Goal: Complete application form: Complete application form

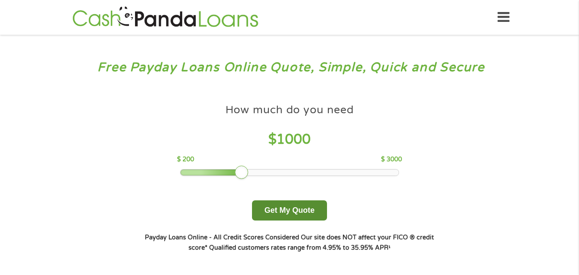
click at [294, 210] on button "Get My Quote" at bounding box center [289, 210] width 75 height 20
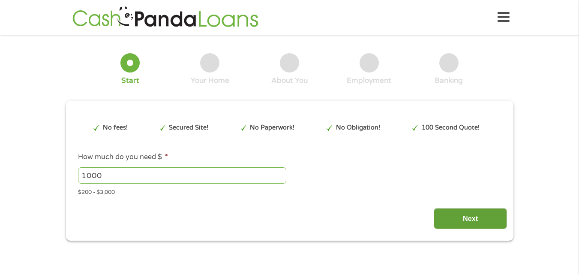
click at [454, 219] on input "Next" at bounding box center [470, 218] width 73 height 21
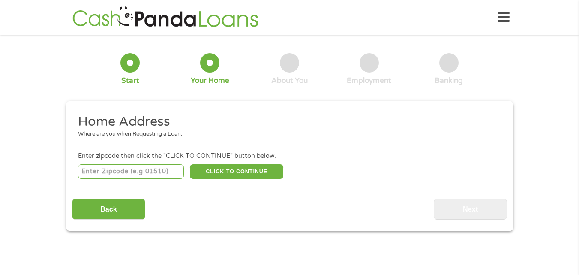
scroll to position [3, 3]
click at [145, 173] on input "number" at bounding box center [131, 171] width 106 height 15
type input "36587"
click at [238, 170] on button "CLICK TO CONTINUE" at bounding box center [236, 171] width 93 height 15
type input "36587"
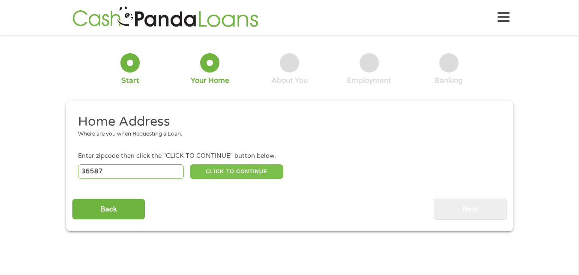
type input "[PERSON_NAME]"
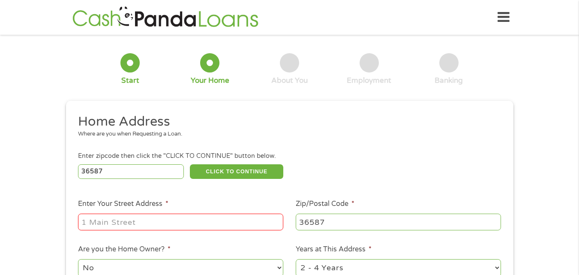
click at [167, 223] on input "Enter Your Street Address *" at bounding box center [180, 222] width 205 height 16
type input "[STREET_ADDRESS]"
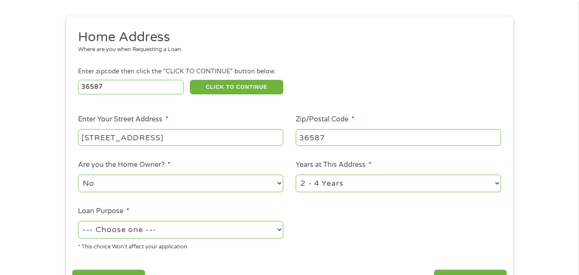
scroll to position [183, 0]
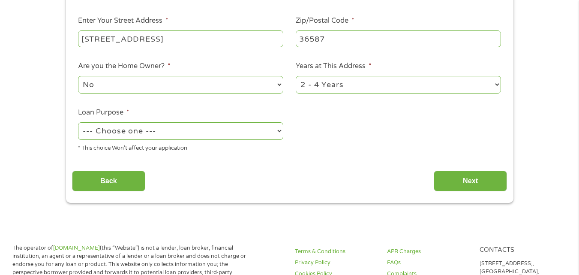
click at [432, 90] on select "1 Year or less 1 - 2 Years 2 - 4 Years Over 4 Years" at bounding box center [398, 85] width 205 height 18
select select "60months"
click at [296, 76] on select "1 Year or less 1 - 2 Years 2 - 4 Years Over 4 Years" at bounding box center [398, 85] width 205 height 18
click at [229, 132] on select "--- Choose one --- Pay Bills Debt Consolidation Home Improvement Major Purchase…" at bounding box center [180, 131] width 205 height 18
select select "paybills"
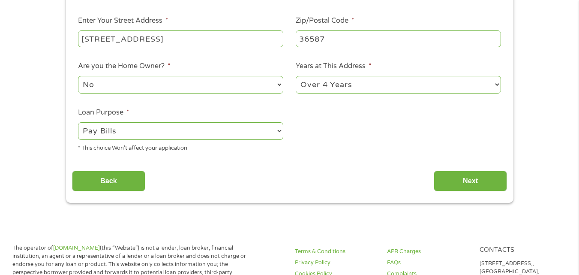
click at [78, 122] on select "--- Choose one --- Pay Bills Debt Consolidation Home Improvement Major Purchase…" at bounding box center [180, 131] width 205 height 18
click at [440, 181] on input "Next" at bounding box center [470, 181] width 73 height 21
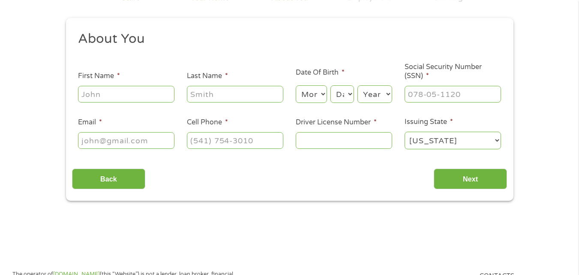
scroll to position [0, 0]
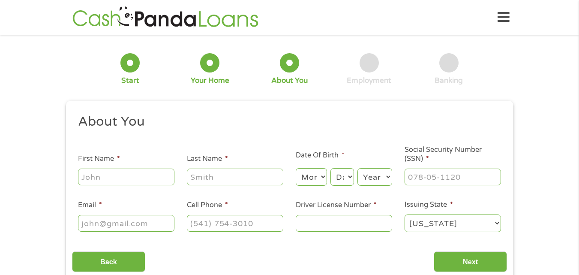
click at [151, 184] on input "First Name *" at bounding box center [126, 177] width 96 height 16
type input "[PERSON_NAME]"
click at [310, 174] on select "Month 1 2 3 4 5 6 7 8 9 10 11 12" at bounding box center [311, 177] width 31 height 18
select select "8"
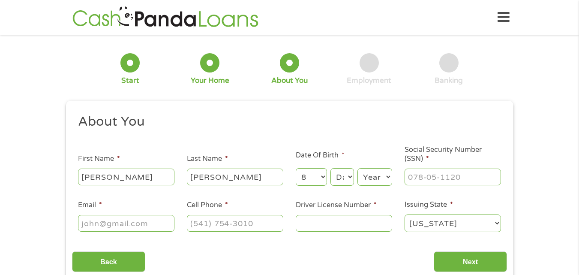
click at [296, 168] on select "Month 1 2 3 4 5 6 7 8 9 10 11 12" at bounding box center [311, 177] width 31 height 18
click at [341, 176] on select "Day 1 2 3 4 5 6 7 8 9 10 11 12 13 14 15 16 17 18 19 20 21 22 23 24 25 26 27 28 …" at bounding box center [342, 177] width 23 height 18
select select "14"
click at [331, 168] on select "Day 1 2 3 4 5 6 7 8 9 10 11 12 13 14 15 16 17 18 19 20 21 22 23 24 25 26 27 28 …" at bounding box center [342, 177] width 23 height 18
click at [370, 176] on select "Year [DATE] 2006 2005 2004 2003 2002 2001 2000 1999 1998 1997 1996 1995 1994 19…" at bounding box center [375, 177] width 35 height 18
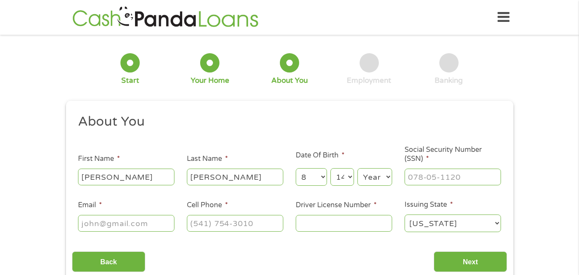
select select "1974"
click at [358, 168] on select "Year [DATE] 2006 2005 2004 2003 2002 2001 2000 1999 1998 1997 1996 1995 1994 19…" at bounding box center [375, 177] width 35 height 18
click at [437, 181] on input "___-__-____" at bounding box center [453, 177] width 96 height 16
type input "424-23-9389"
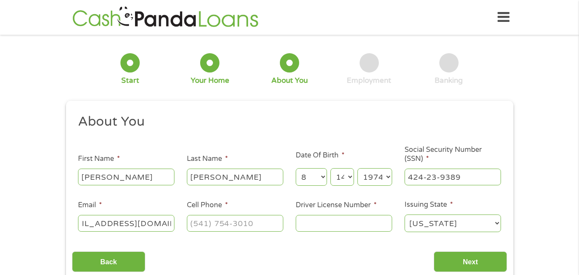
type input "[EMAIL_ADDRESS][DOMAIN_NAME]"
type input "[PHONE_NUMBER]"
type input "60567777"
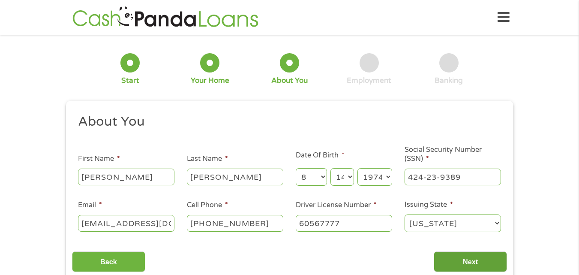
click at [463, 269] on input "Next" at bounding box center [470, 261] width 73 height 21
click at [463, 260] on input "Next" at bounding box center [470, 261] width 73 height 21
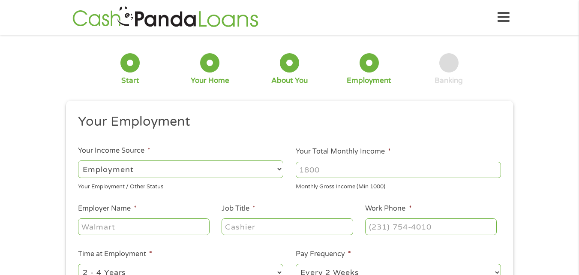
scroll to position [3, 3]
click at [232, 170] on select "--- Choose one --- Employment [DEMOGRAPHIC_DATA] Benefits" at bounding box center [180, 169] width 205 height 18
select select "benefits"
click at [78, 160] on select "--- Choose one --- Employment [DEMOGRAPHIC_DATA] Benefits" at bounding box center [180, 169] width 205 height 18
type input "Other"
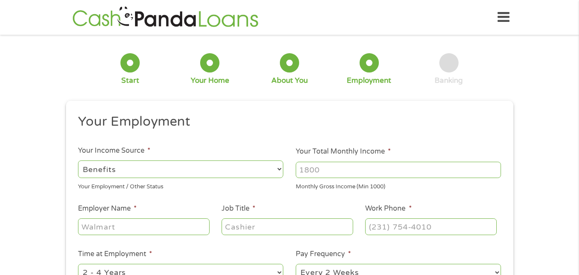
type input "[PHONE_NUMBER]"
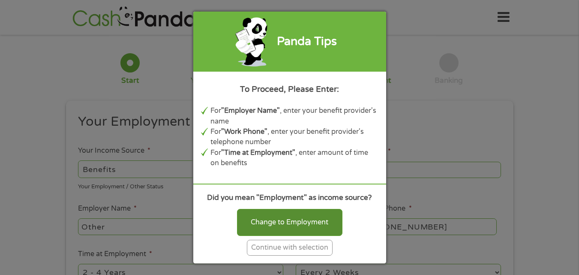
click at [300, 219] on div "Change to Employment" at bounding box center [289, 222] width 105 height 27
select select "fullTime"
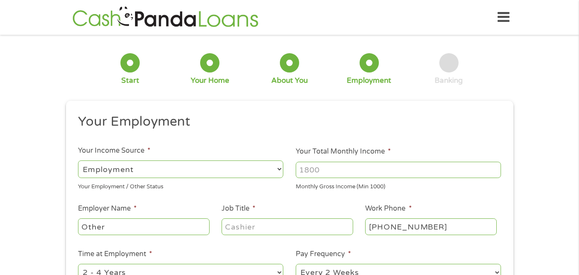
click at [339, 174] on input "Your Total Monthly Income *" at bounding box center [398, 170] width 205 height 16
type input "4500"
type input "P"
type input "Yellowhammer"
type input "Barista"
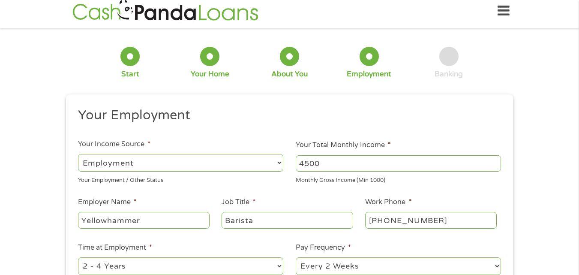
scroll to position [4, 0]
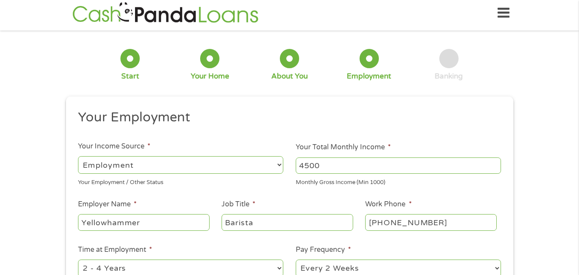
click at [227, 265] on select "--- Choose one --- 1 Year or less 1 - 2 Years 2 - 4 Years Over 4 Years" at bounding box center [180, 268] width 205 height 18
select select "60months"
click at [78, 259] on select "--- Choose one --- 1 Year or less 1 - 2 Years 2 - 4 Years Over 4 Years" at bounding box center [180, 268] width 205 height 18
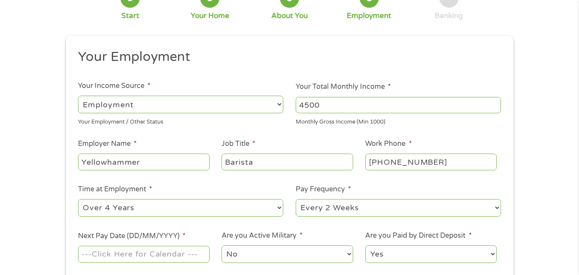
scroll to position [109, 0]
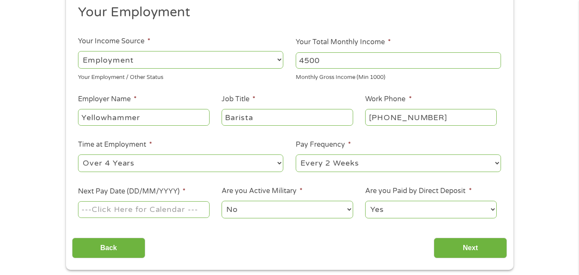
click at [195, 209] on input "Next Pay Date (DD/MM/YYYY) *" at bounding box center [143, 209] width 131 height 16
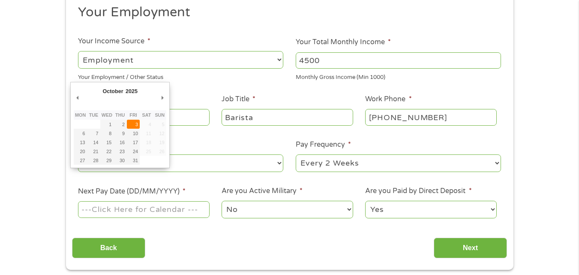
type input "[DATE]"
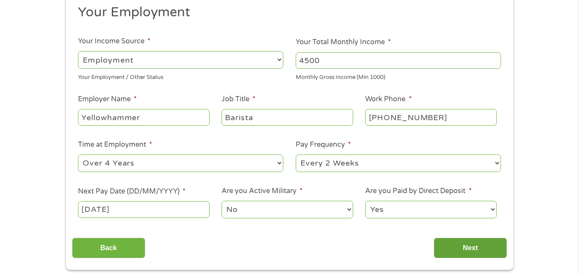
click at [467, 253] on input "Next" at bounding box center [470, 248] width 73 height 21
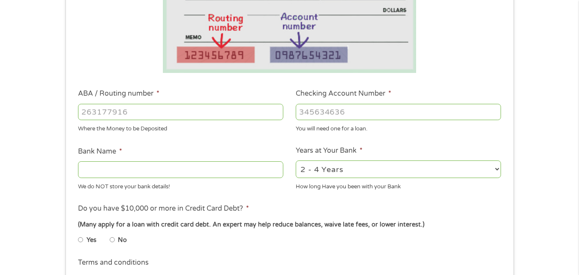
scroll to position [210, 0]
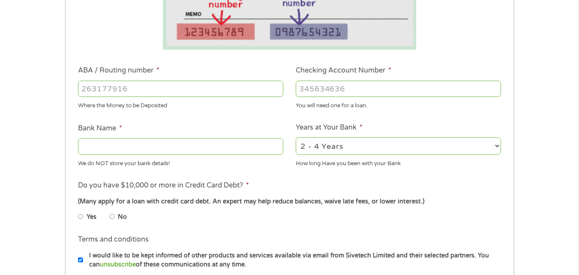
click at [229, 82] on input "ABA / Routing number *" at bounding box center [180, 89] width 205 height 16
type input "083000108"
type input "PNC BANK [US_STATE] INC"
type input "083000108"
click at [370, 87] on input "Checking Account Number *" at bounding box center [398, 89] width 205 height 16
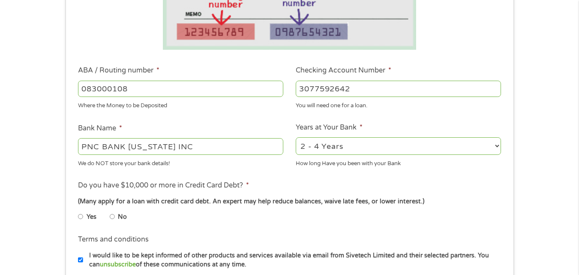
type input "3077592642"
click at [402, 144] on select "2 - 4 Years 6 - 12 Months 1 - 2 Years Over 4 Years" at bounding box center [398, 146] width 205 height 18
select select "60months"
click at [296, 137] on select "2 - 4 Years 6 - 12 Months 1 - 2 Years Over 4 Years" at bounding box center [398, 146] width 205 height 18
click at [114, 217] on input "No" at bounding box center [112, 217] width 5 height 14
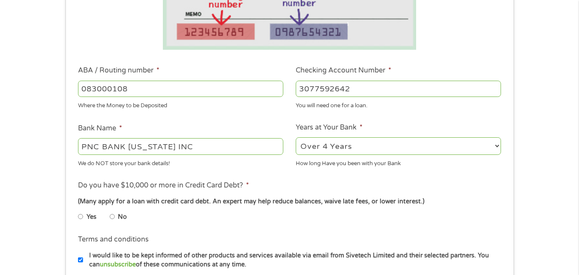
radio input "true"
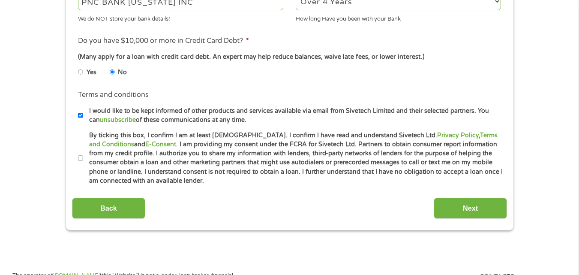
scroll to position [363, 0]
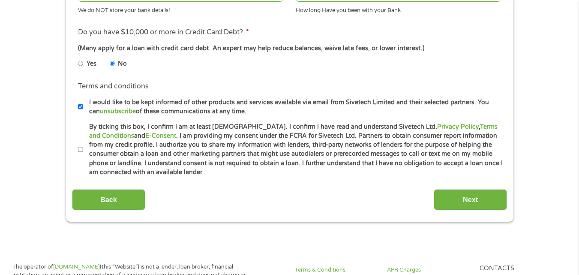
click at [80, 149] on input "By ticking this box, I confirm I am at least [DEMOGRAPHIC_DATA]. I confirm I ha…" at bounding box center [80, 150] width 5 height 14
checkbox input "true"
click at [455, 201] on input "Next" at bounding box center [470, 199] width 73 height 21
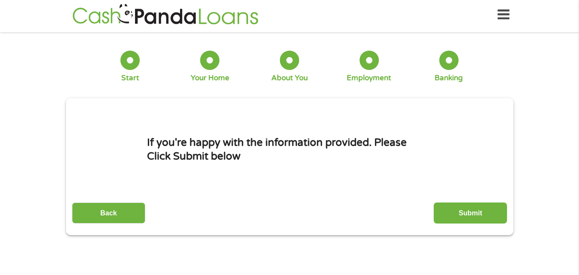
scroll to position [0, 0]
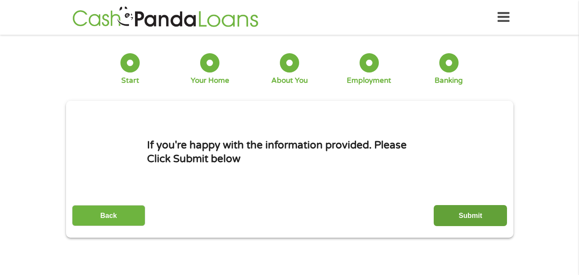
click at [463, 210] on input "Submit" at bounding box center [470, 215] width 73 height 21
